Goal: Task Accomplishment & Management: Manage account settings

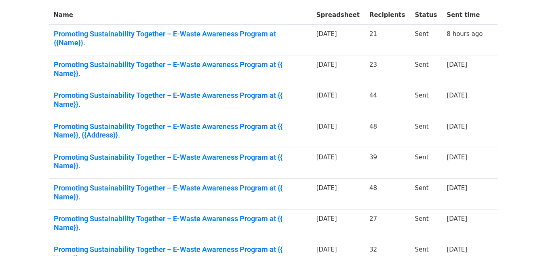
scroll to position [225, 0]
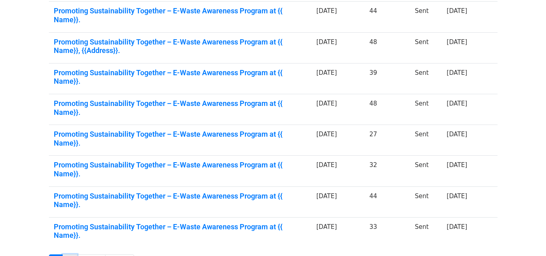
click at [63, 254] on link "2" at bounding box center [70, 261] width 15 height 15
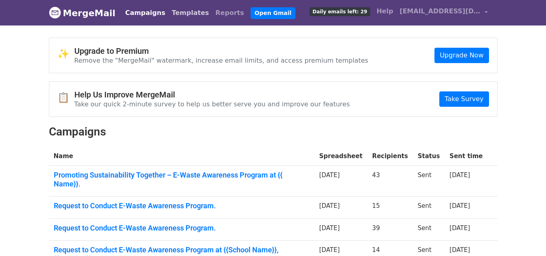
drag, startPoint x: 218, startPoint y: 177, endPoint x: 178, endPoint y: 16, distance: 166.3
click at [178, 16] on link "Templates" at bounding box center [190, 13] width 44 height 16
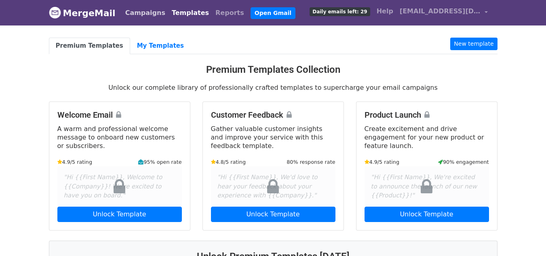
click at [131, 9] on link "Campaigns" at bounding box center [145, 13] width 46 height 16
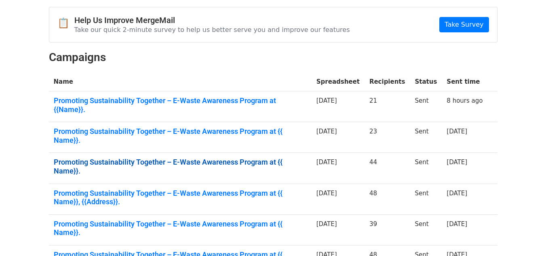
scroll to position [225, 0]
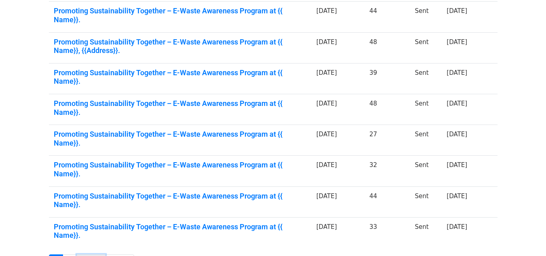
click at [77, 254] on link "Next ›" at bounding box center [91, 261] width 29 height 15
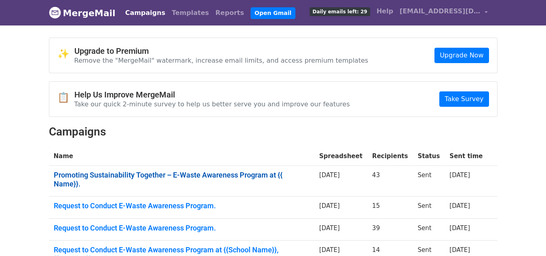
click at [251, 173] on link "Promoting Sustainability Together – E-Waste Awareness Program at {{ Name}}." at bounding box center [182, 178] width 256 height 17
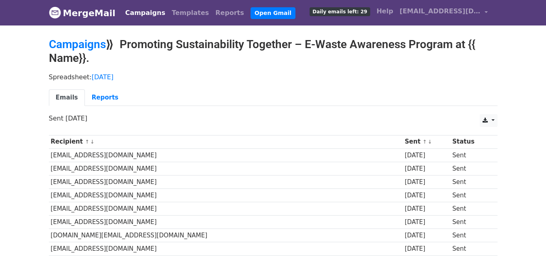
scroll to position [0, 0]
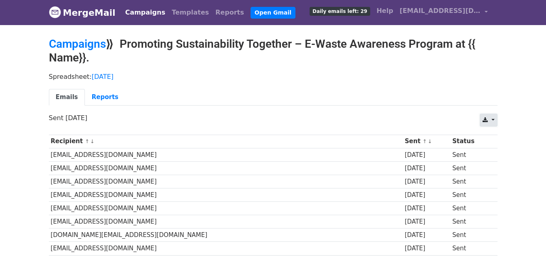
click at [497, 120] on link at bounding box center [487, 119] width 17 height 13
